Goal: Information Seeking & Learning: Learn about a topic

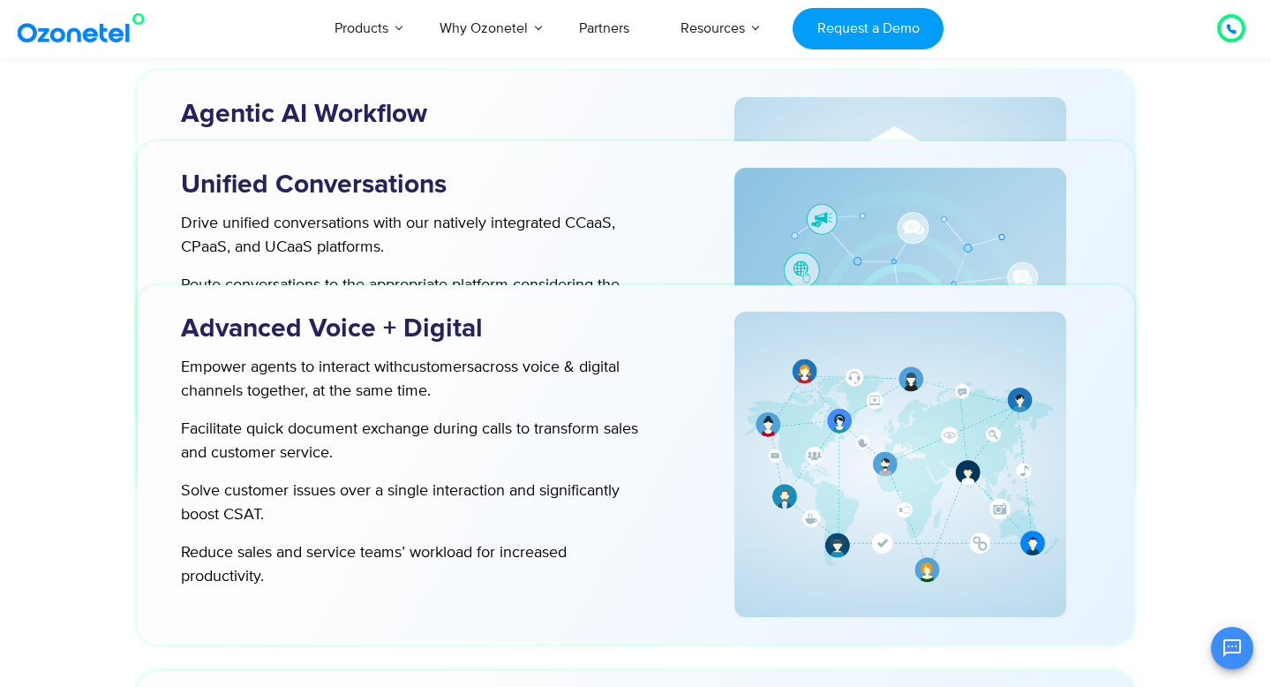
scroll to position [5125, 0]
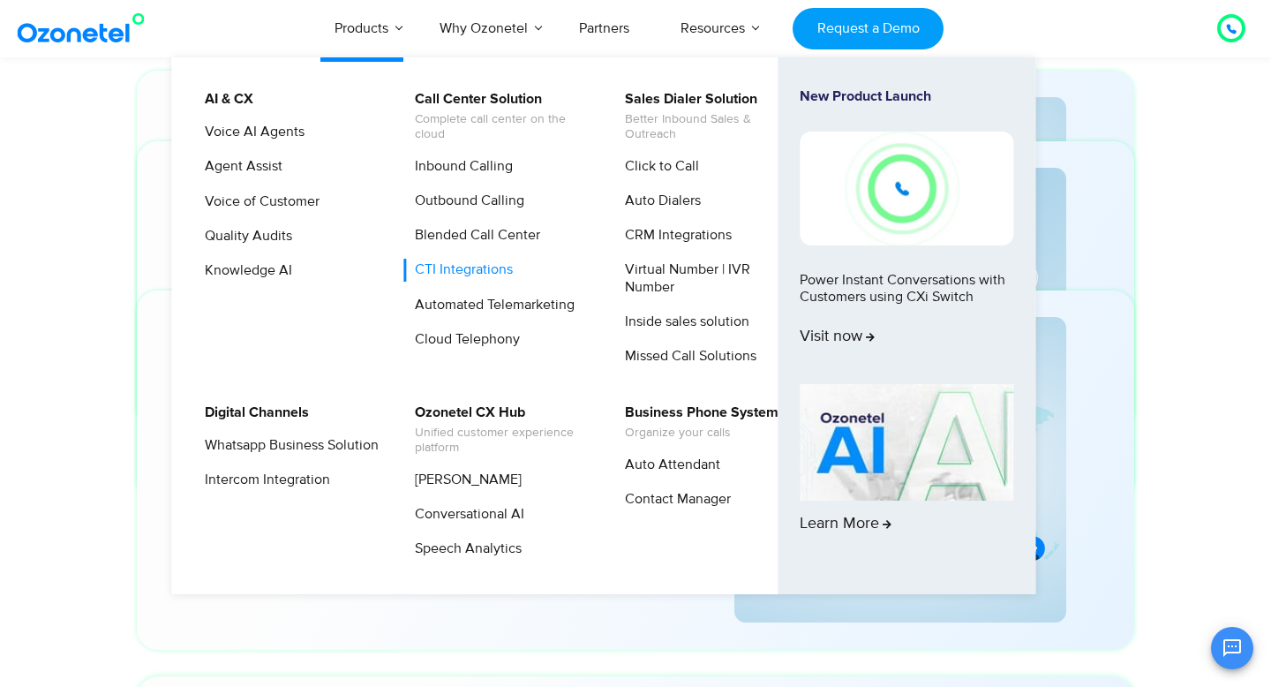
click at [468, 273] on link "CTI Integrations" at bounding box center [459, 270] width 112 height 22
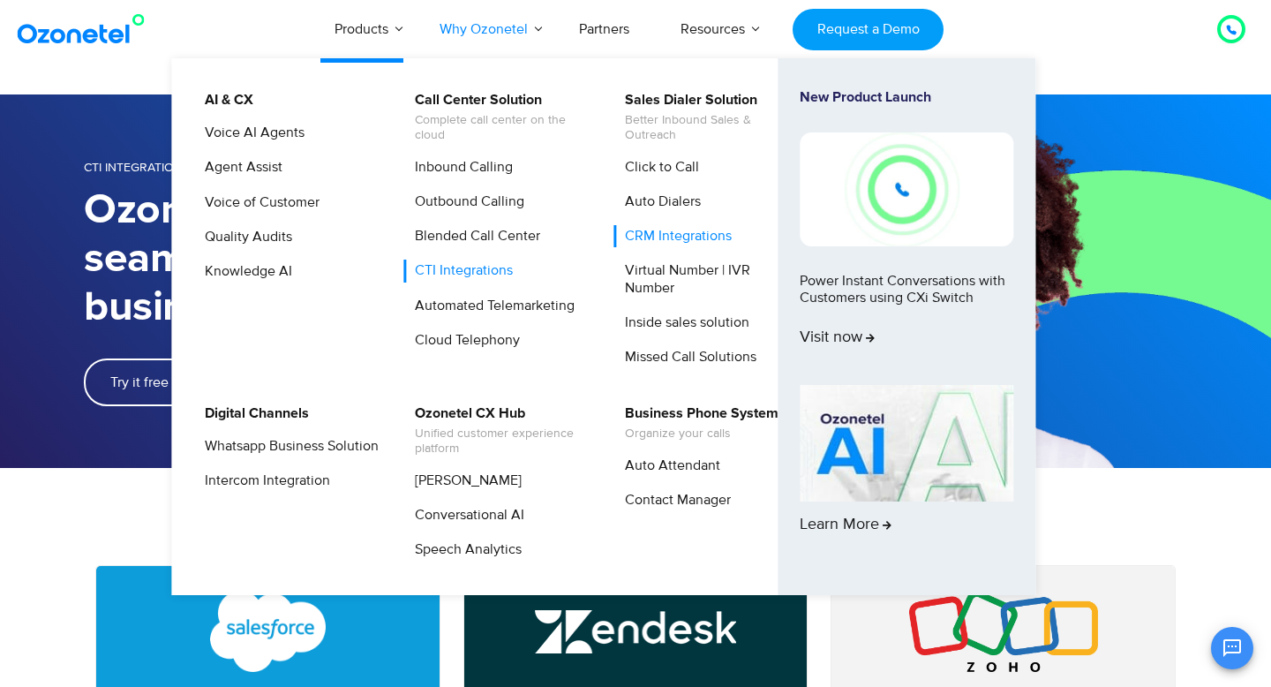
click at [680, 236] on link "CRM Integrations" at bounding box center [673, 236] width 121 height 22
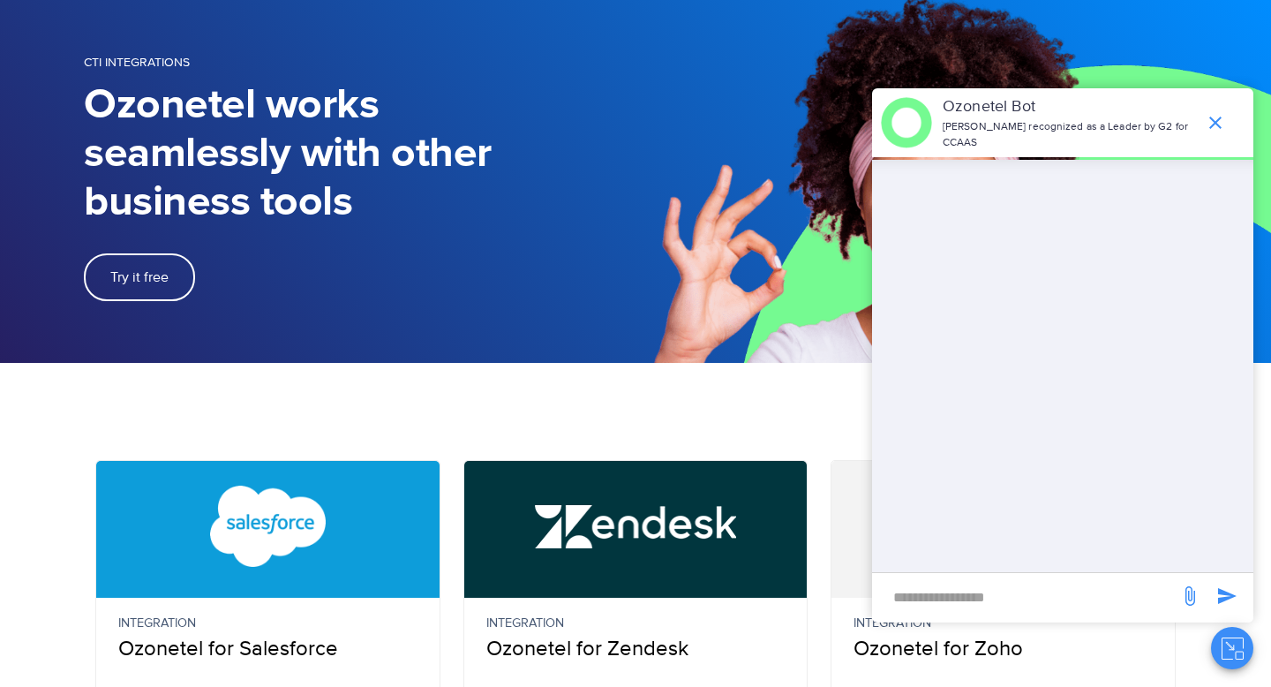
scroll to position [97, 0]
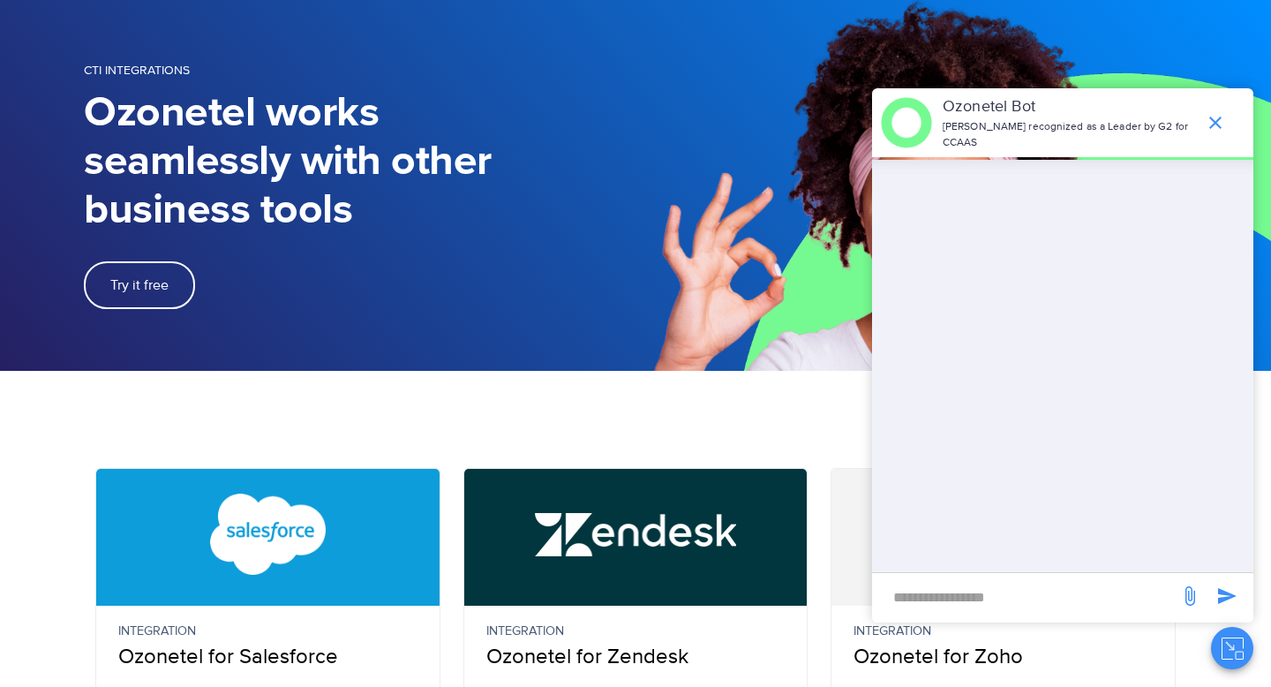
click at [1212, 117] on icon "end chat or minimize" at bounding box center [1215, 122] width 21 height 21
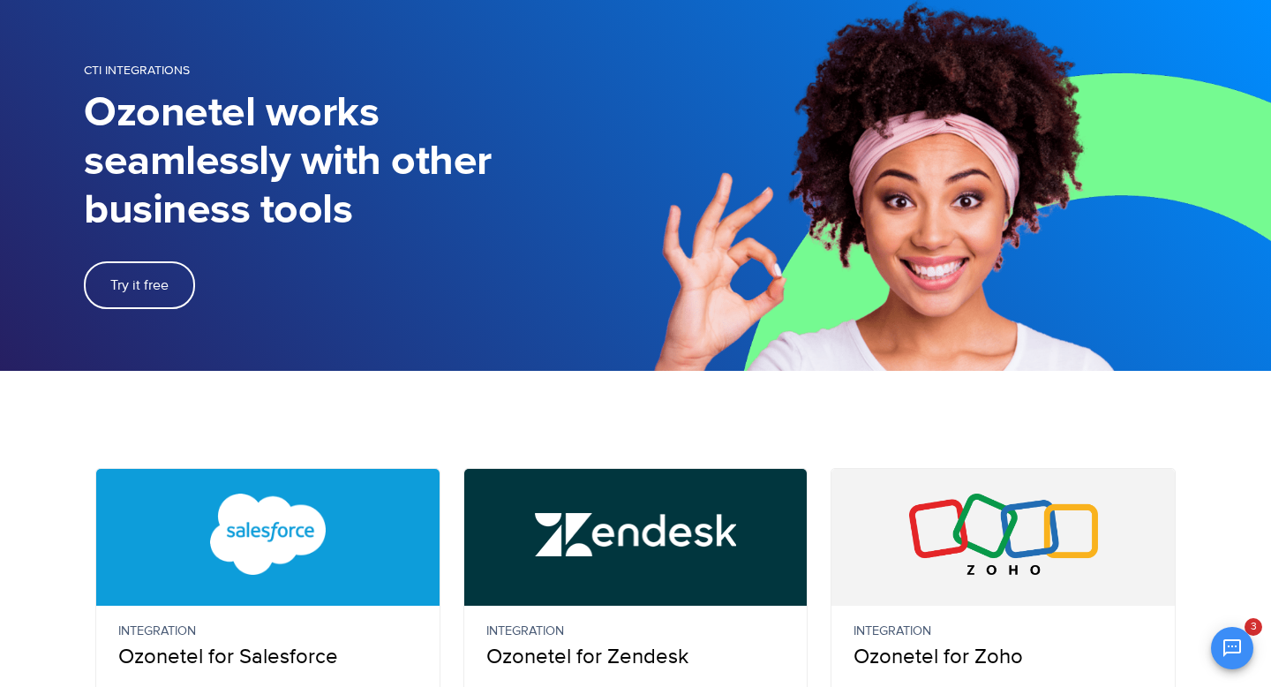
scroll to position [0, 0]
